Goal: Use online tool/utility: Use online tool/utility

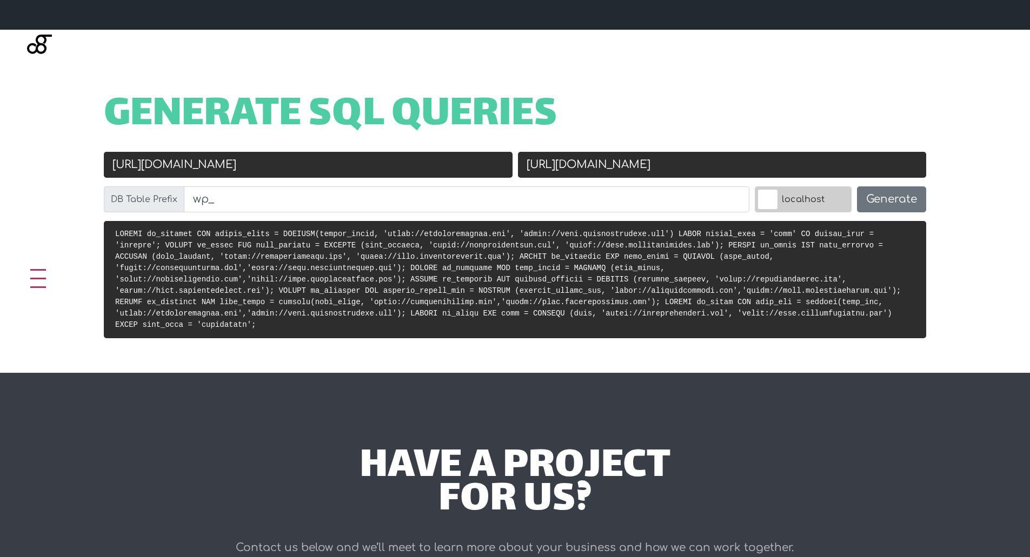
scroll to position [378, 0]
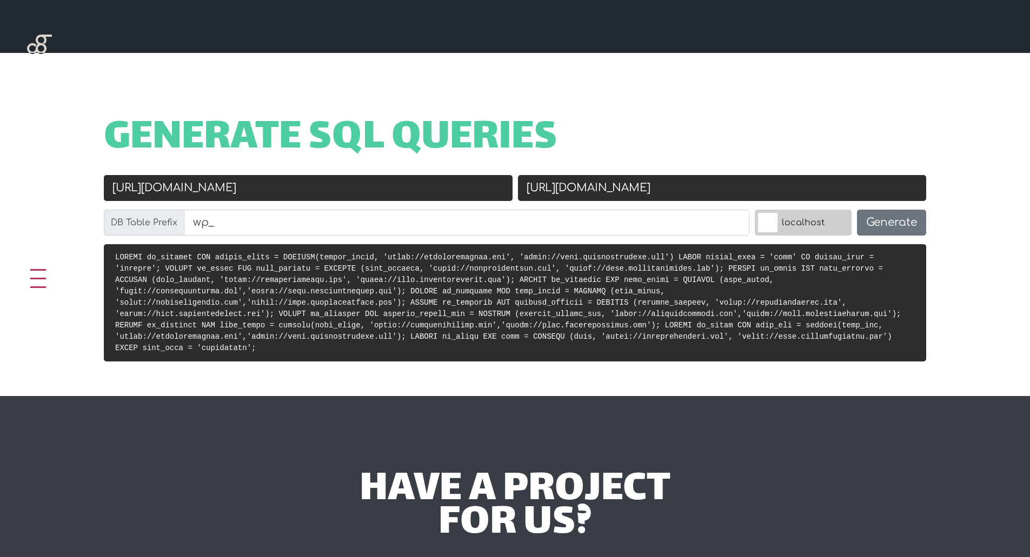
click at [306, 188] on input "[URL][DOMAIN_NAME]" at bounding box center [308, 188] width 409 height 26
drag, startPoint x: 324, startPoint y: 189, endPoint x: 93, endPoint y: 184, distance: 230.9
click at [93, 184] on div "Old URL [URL][DOMAIN_NAME] New URL [URL][DOMAIN_NAME] DB Table Prefix wp_ local…" at bounding box center [515, 209] width 866 height 69
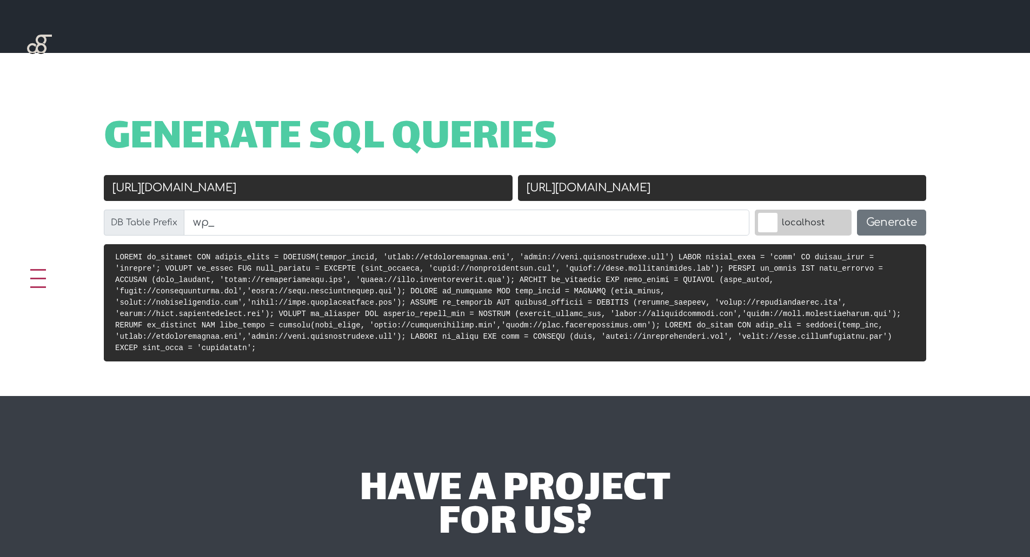
paste input "lasszino"
type input "[URL][DOMAIN_NAME]"
drag, startPoint x: 721, startPoint y: 187, endPoint x: 528, endPoint y: 184, distance: 193.0
click at [528, 184] on input "[URL][DOMAIN_NAME]" at bounding box center [722, 188] width 409 height 26
paste input "jackpothd"
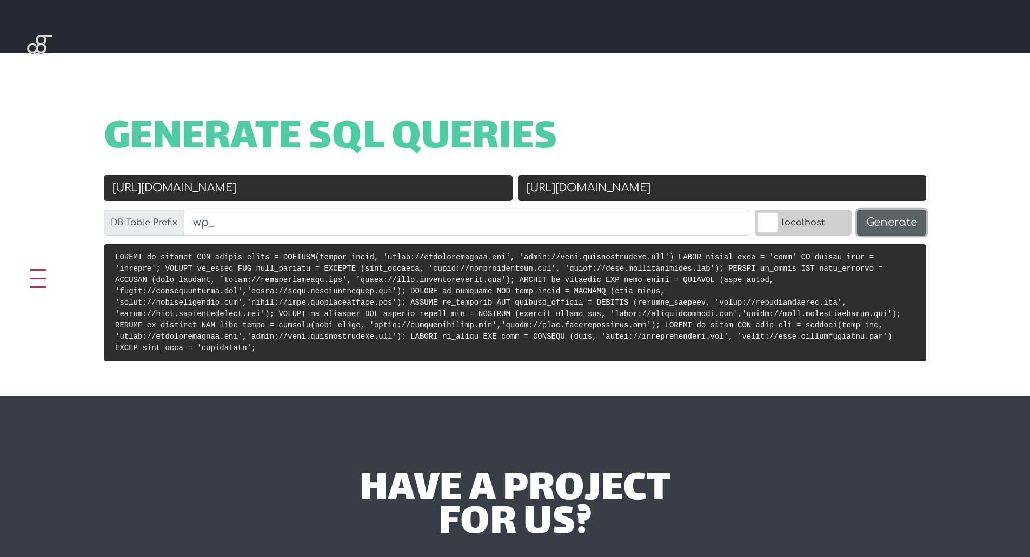
type input "[URL][DOMAIN_NAME]"
click at [876, 218] on button "Generate" at bounding box center [891, 223] width 69 height 26
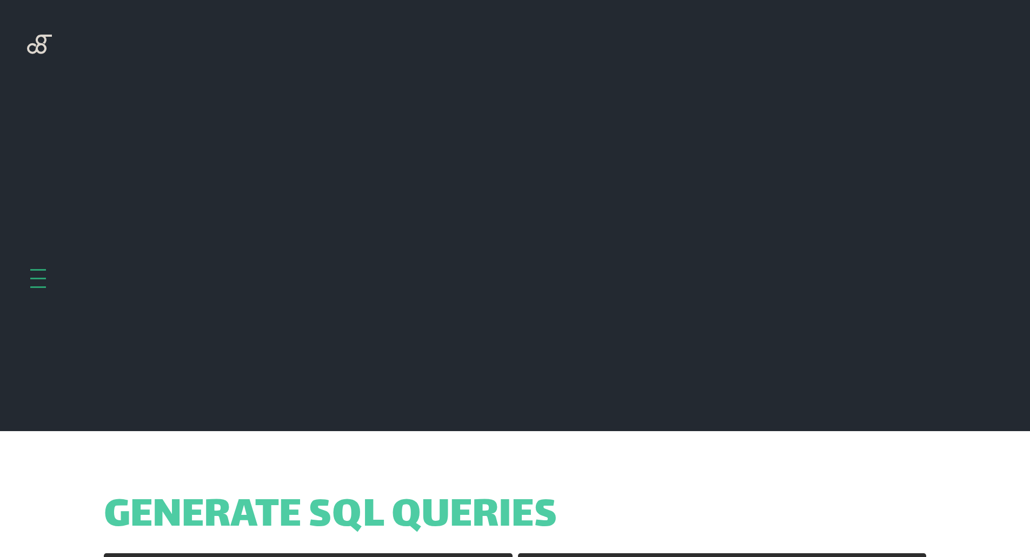
scroll to position [431, 0]
